Goal: Contribute content

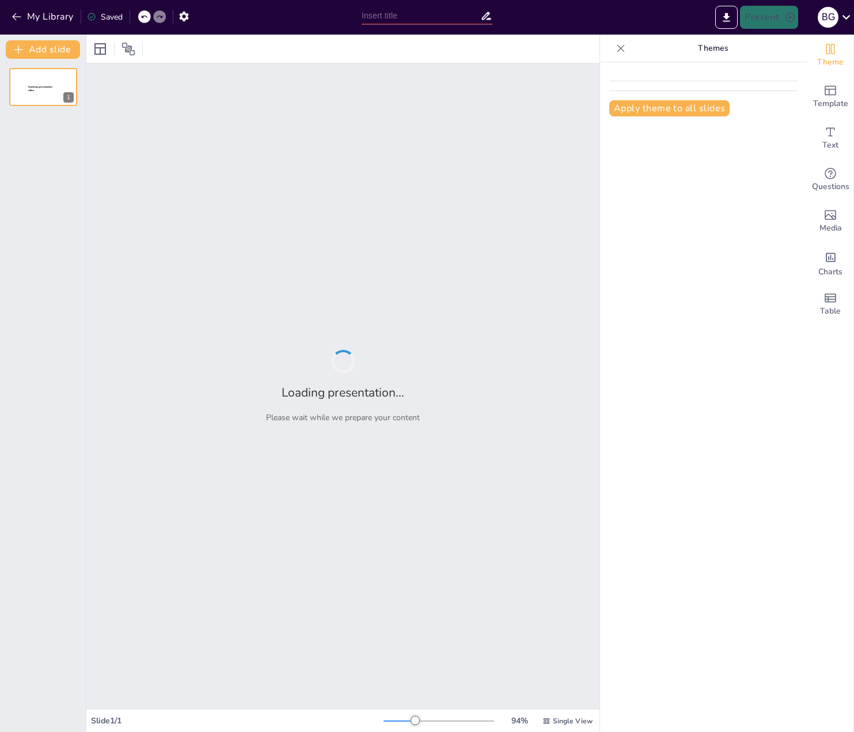
type input "Safe Deliveries in [GEOGRAPHIC_DATA]: Stories from the Ground"
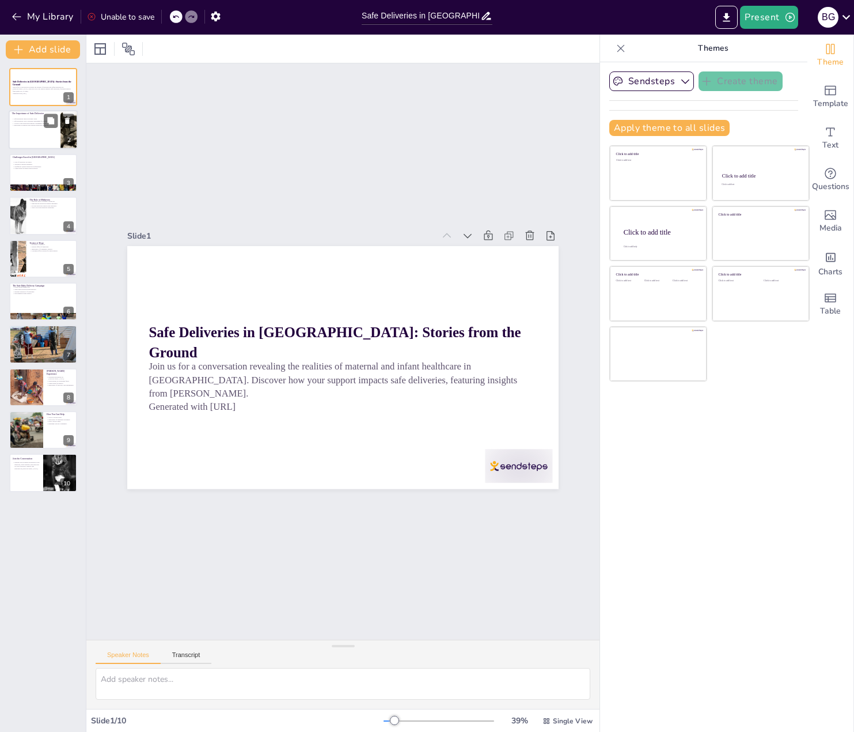
click at [40, 146] on div at bounding box center [43, 130] width 69 height 39
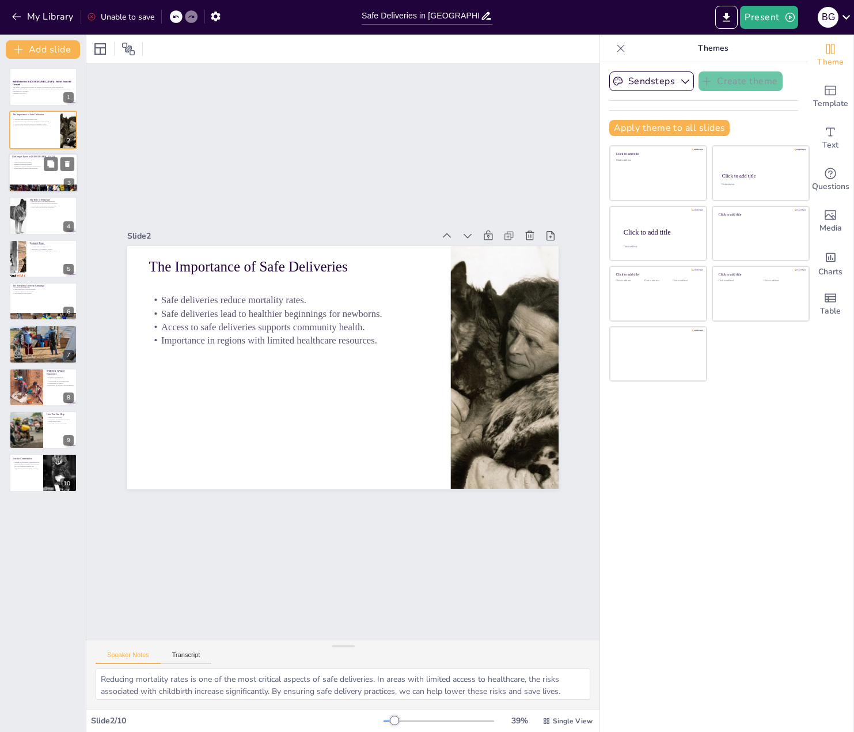
click at [38, 169] on p "Urgent need for support and resources." at bounding box center [43, 169] width 62 height 2
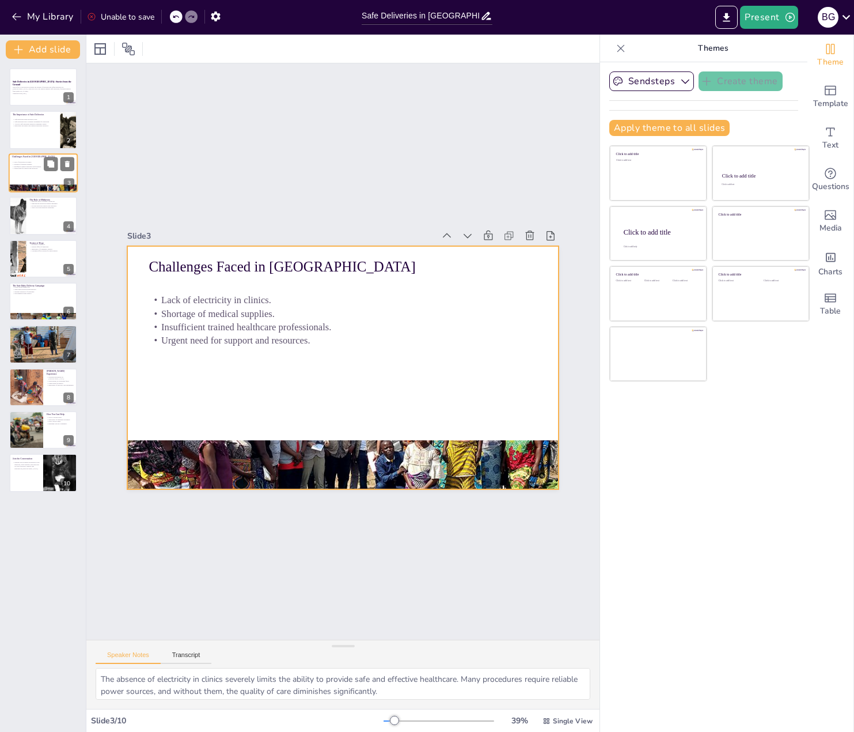
click at [40, 179] on div at bounding box center [43, 172] width 69 height 39
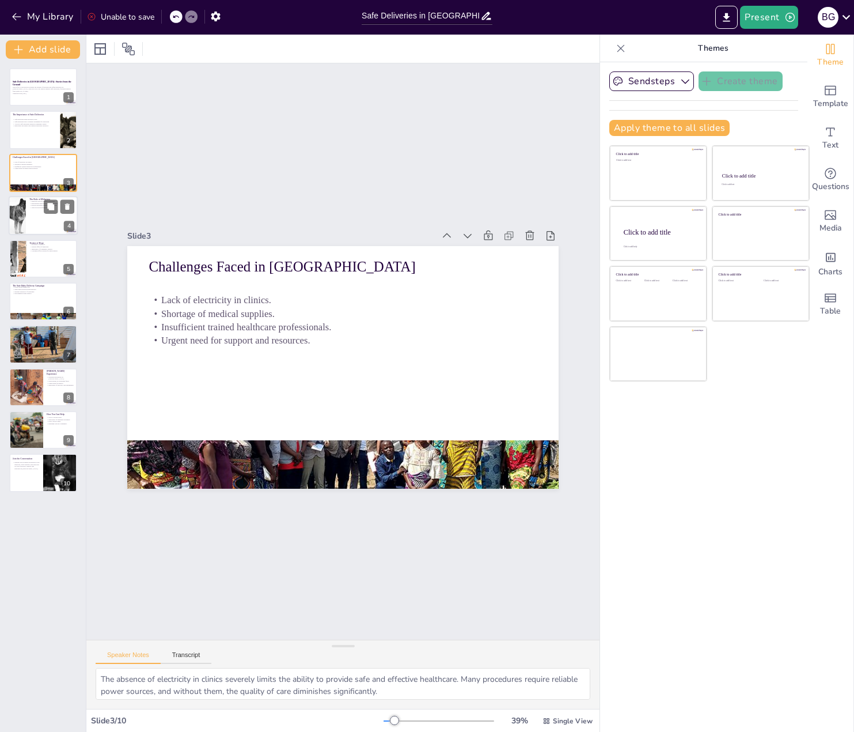
click at [40, 212] on div at bounding box center [43, 215] width 69 height 39
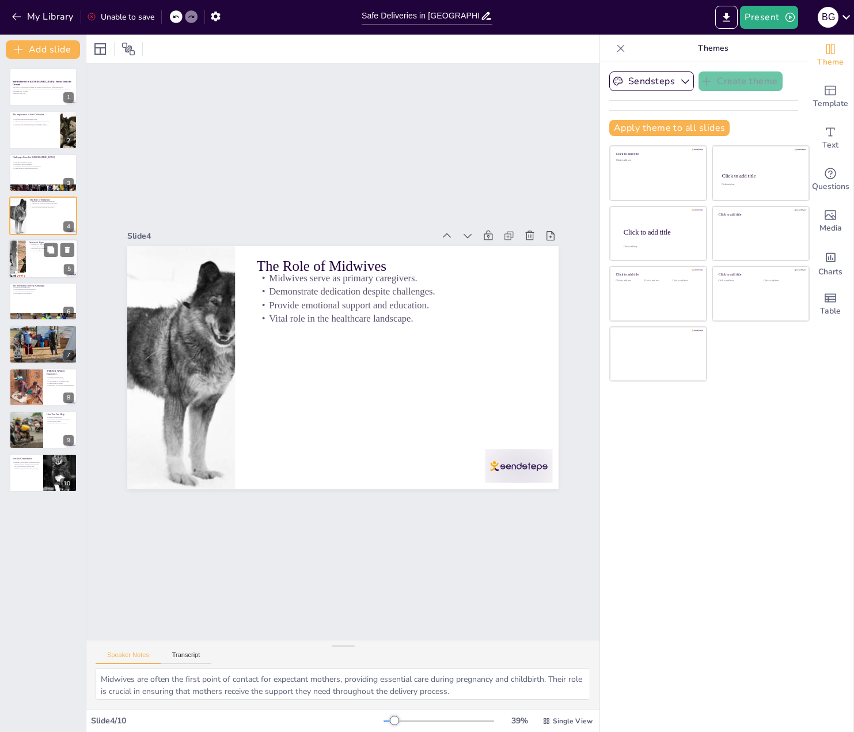
click at [37, 266] on div at bounding box center [43, 258] width 69 height 39
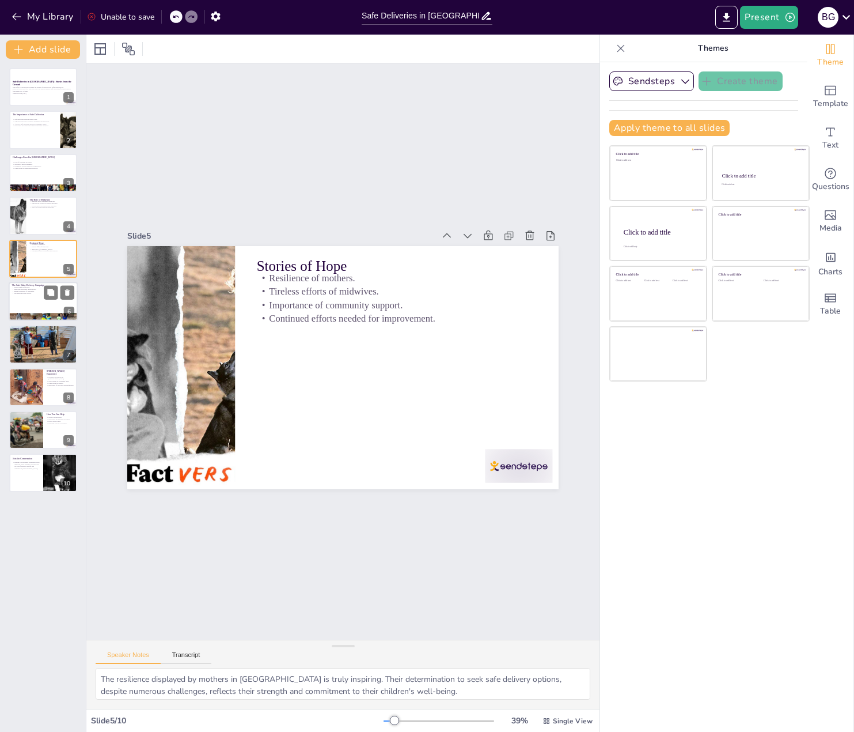
click at [37, 302] on div at bounding box center [43, 301] width 69 height 39
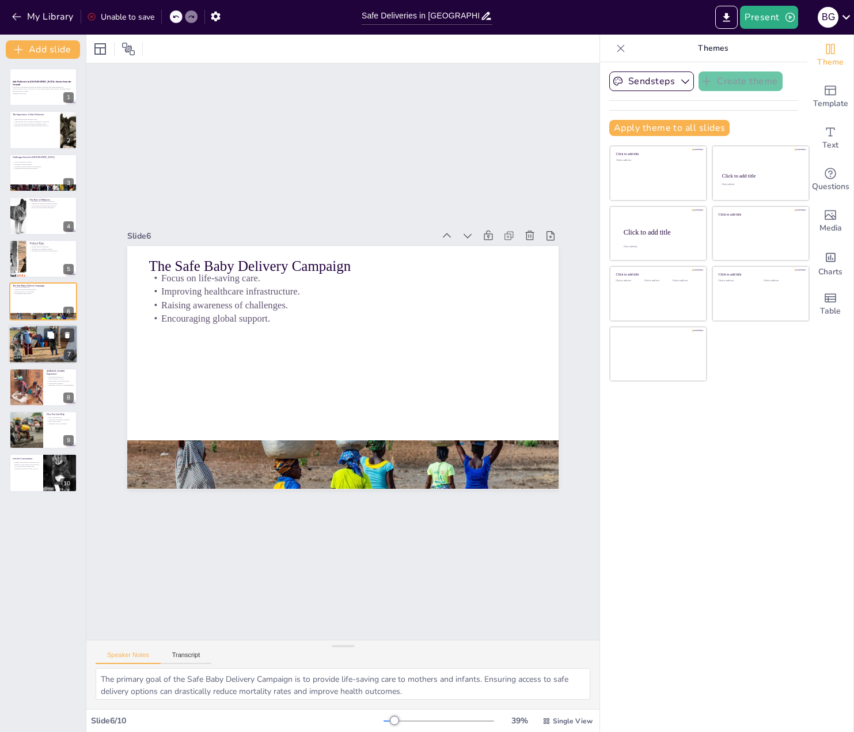
click at [39, 334] on p "Enhancing healthcare infrastructure." at bounding box center [43, 334] width 62 height 2
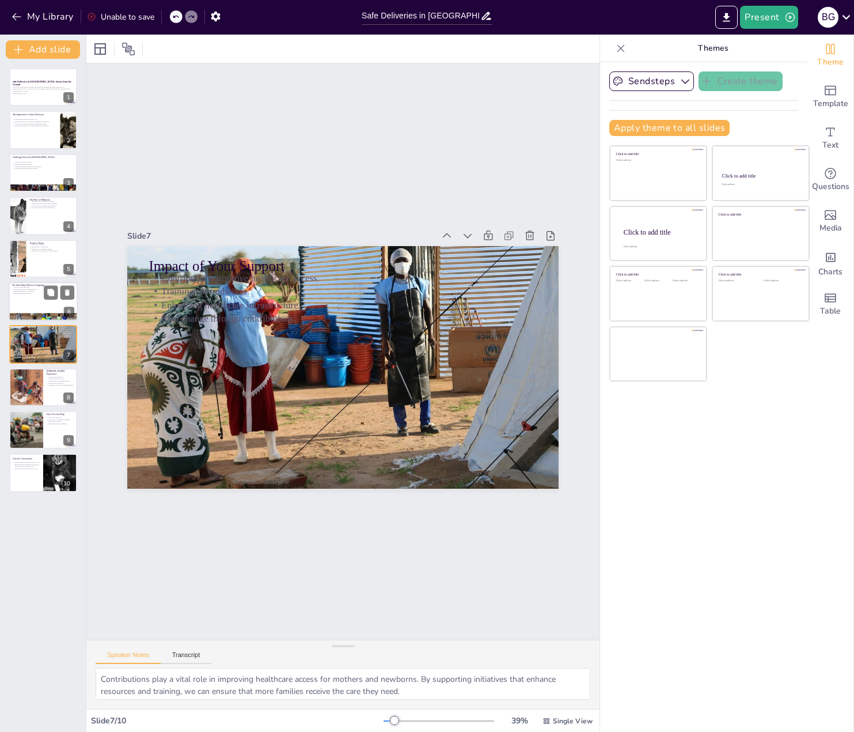
click at [32, 287] on p "Focus on life-saving care." at bounding box center [43, 287] width 62 height 2
type textarea "The primary goal of the Safe Baby Delivery Campaign is to provide life-saving c…"
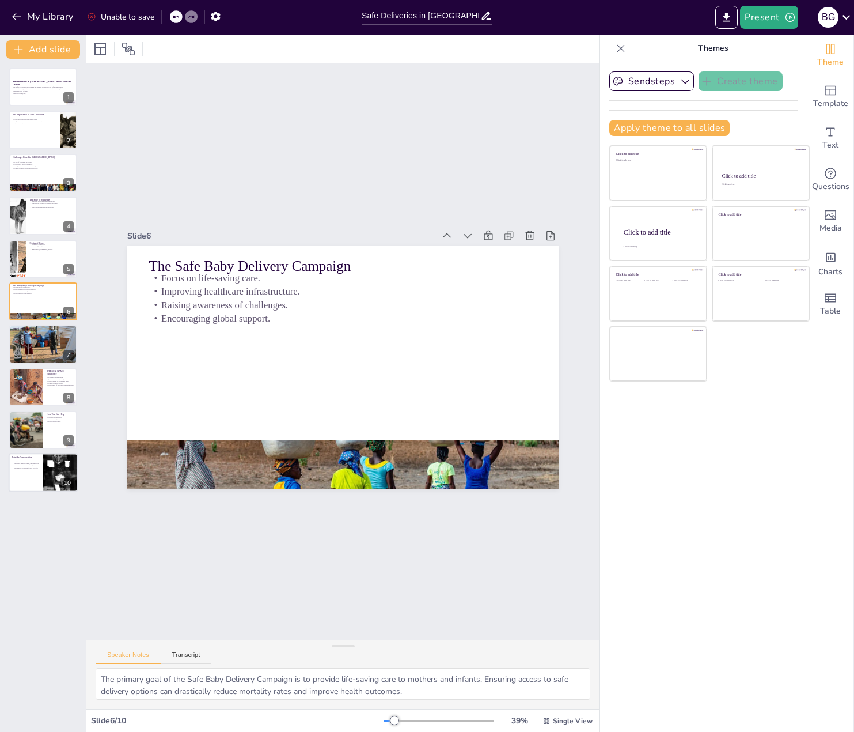
click at [39, 462] on p "Engage with us during this session to ask questions, share thoughts, and learn …" at bounding box center [26, 464] width 28 height 9
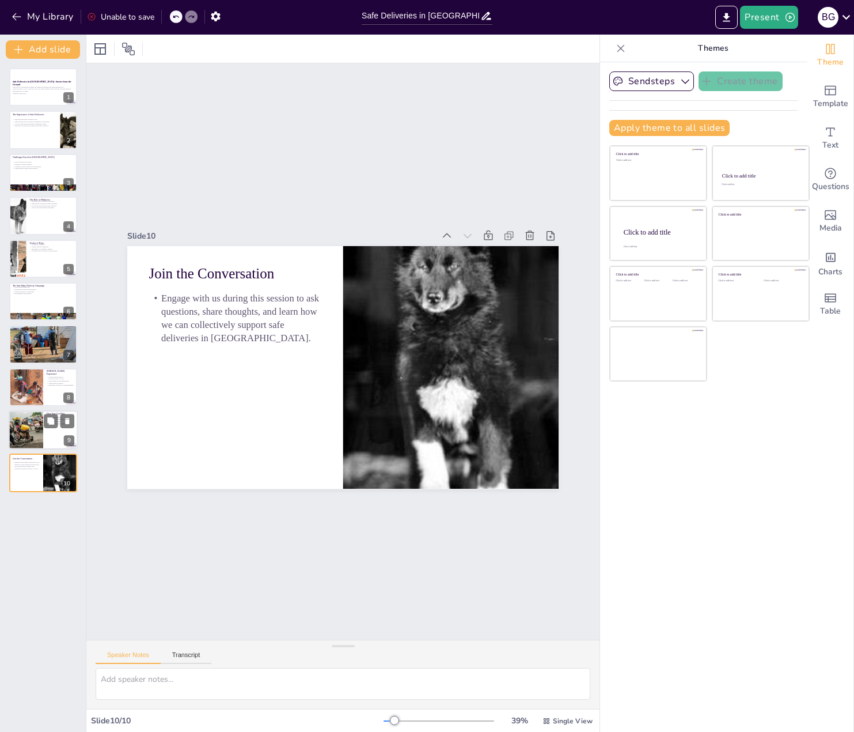
click at [33, 427] on div at bounding box center [26, 429] width 59 height 39
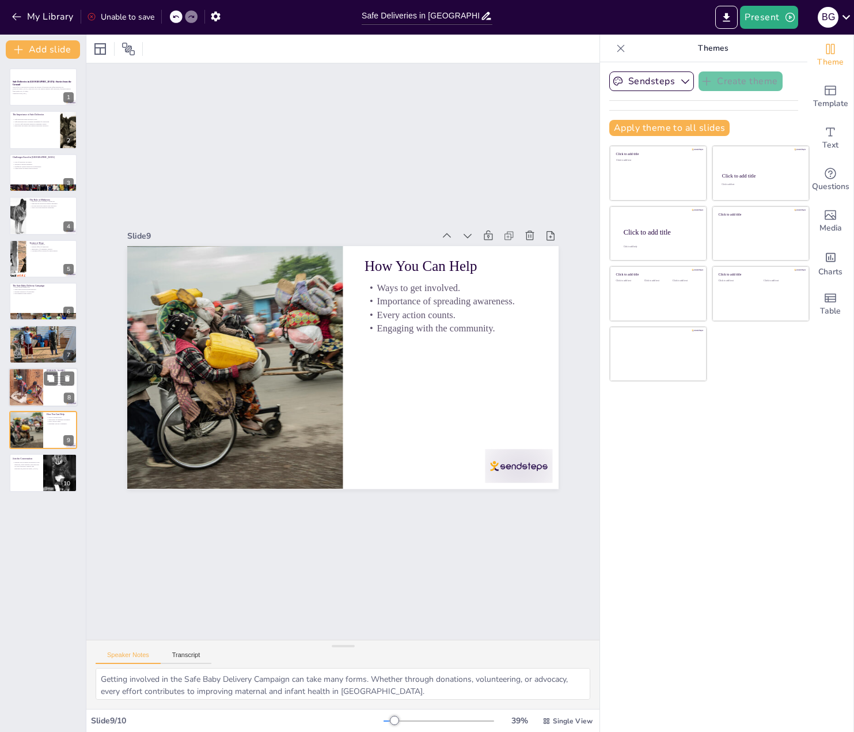
click at [34, 381] on div at bounding box center [25, 386] width 69 height 39
type textarea "[PERSON_NAME] firsthand experiences in [GEOGRAPHIC_DATA] provide valuable insig…"
